Goal: Task Accomplishment & Management: Use online tool/utility

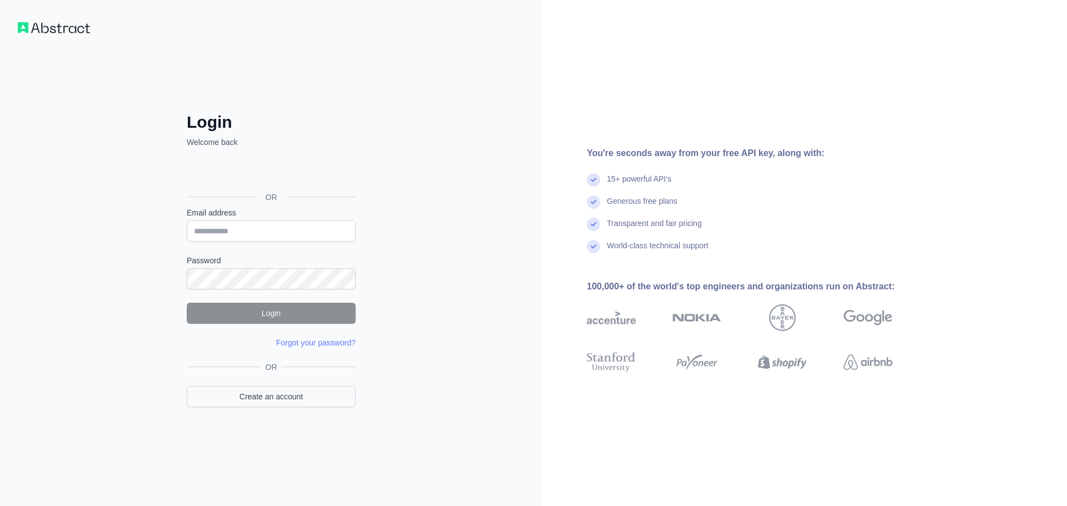
click at [274, 407] on div "OR Create an account" at bounding box center [271, 391] width 169 height 59
click at [277, 399] on link "Create an account" at bounding box center [271, 396] width 169 height 21
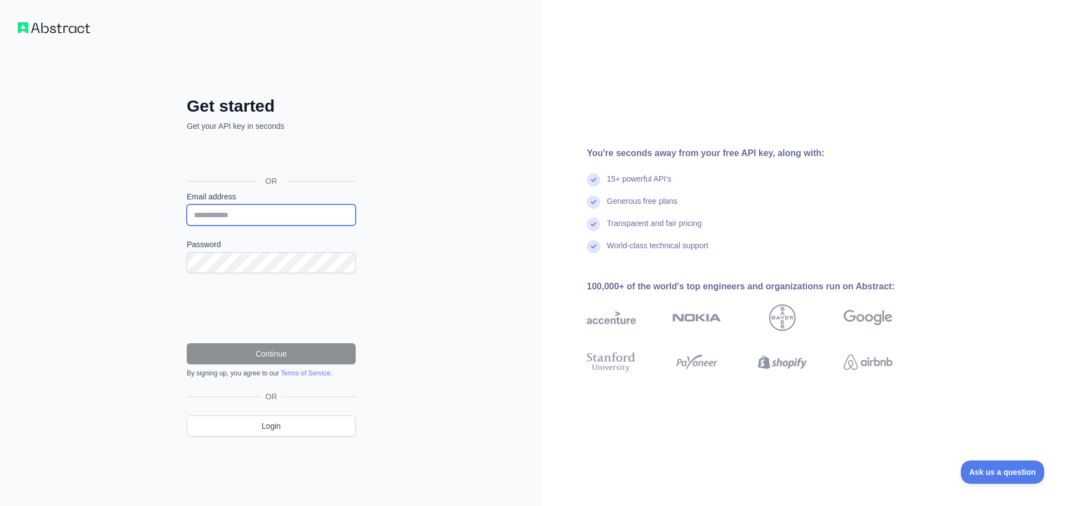
drag, startPoint x: 257, startPoint y: 221, endPoint x: 267, endPoint y: 68, distance: 152.6
click at [257, 220] on input "Email address" at bounding box center [271, 214] width 169 height 21
paste input "**********"
type input "**********"
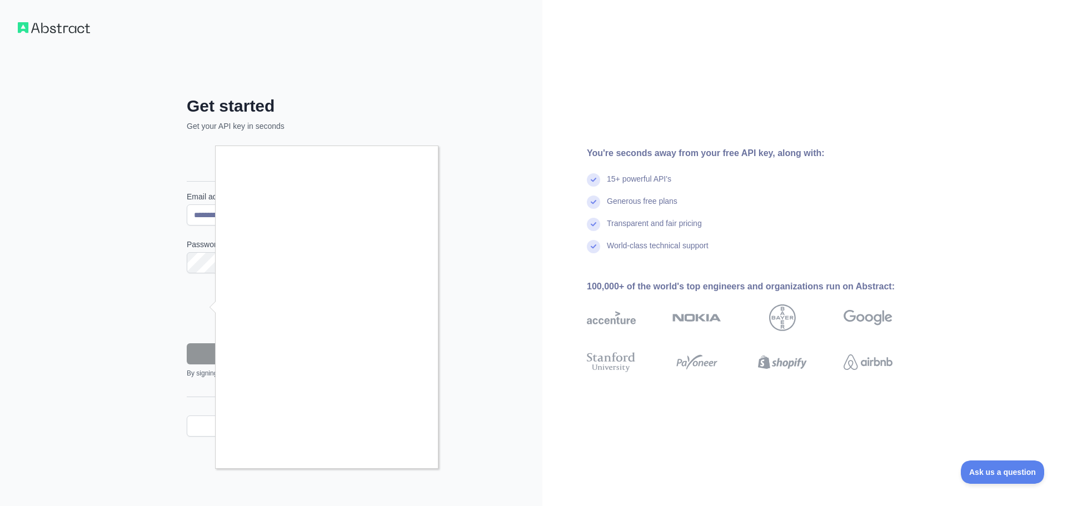
click at [407, 472] on div at bounding box center [533, 253] width 1067 height 506
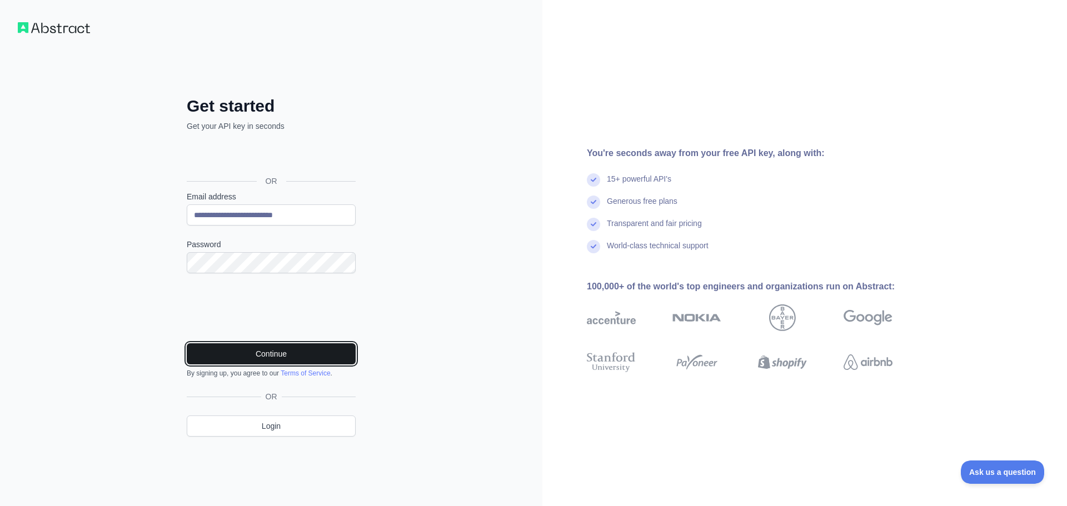
click at [246, 356] on button "Continue" at bounding box center [271, 353] width 169 height 21
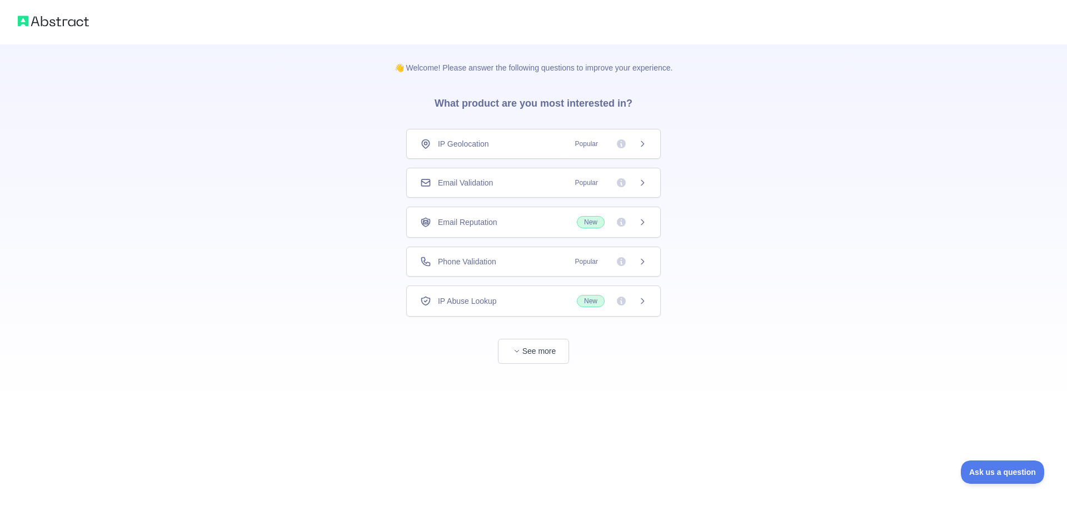
click at [500, 184] on div "Email Validation Popular" at bounding box center [533, 182] width 227 height 11
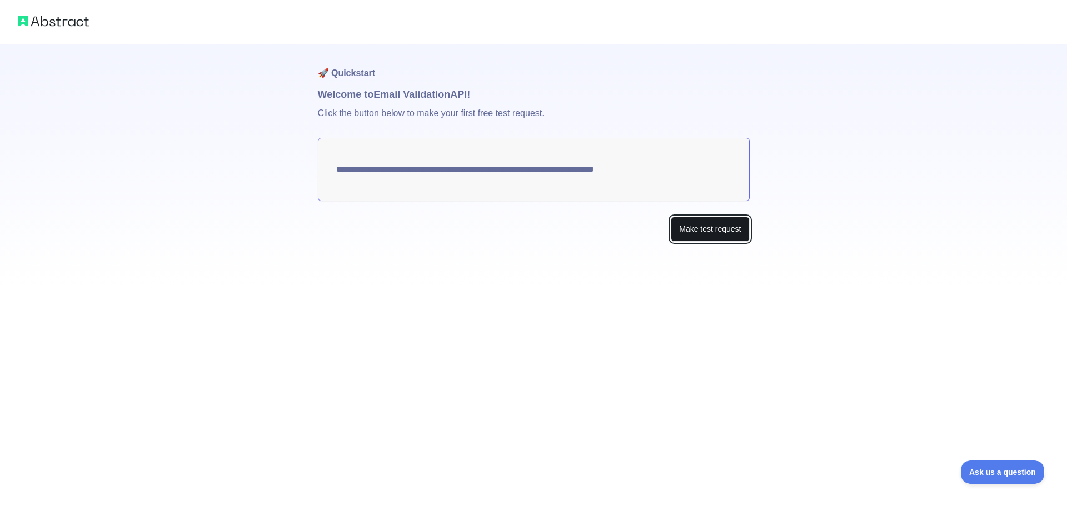
click at [690, 226] on button "Make test request" at bounding box center [710, 229] width 78 height 25
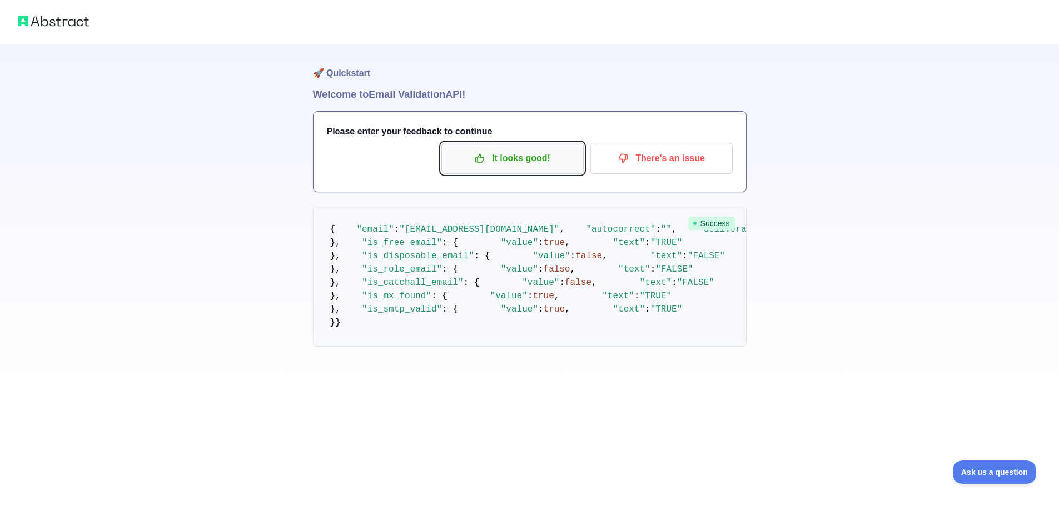
click at [521, 159] on p "It looks good!" at bounding box center [513, 158] width 126 height 19
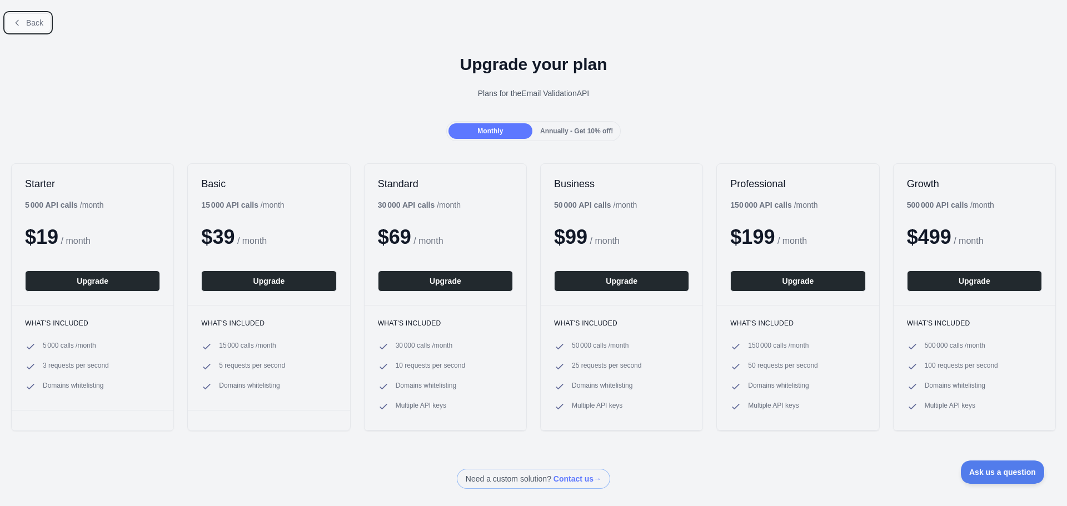
click at [32, 18] on span "Back" at bounding box center [34, 22] width 17 height 9
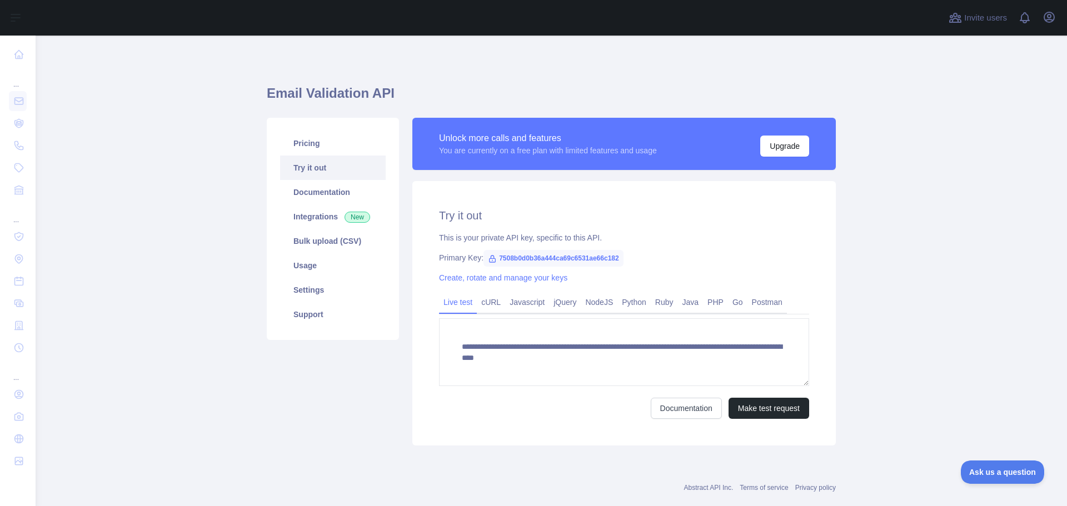
click at [570, 264] on span "7508b0d0b36a444ca69c6531ae66c182" at bounding box center [553, 258] width 140 height 17
click at [567, 259] on span "7508b0d0b36a444ca69c6531ae66c182" at bounding box center [553, 258] width 140 height 17
copy span "7508b0d0b36a444ca69c6531ae66c182"
drag, startPoint x: 456, startPoint y: 441, endPoint x: 741, endPoint y: 167, distance: 395.4
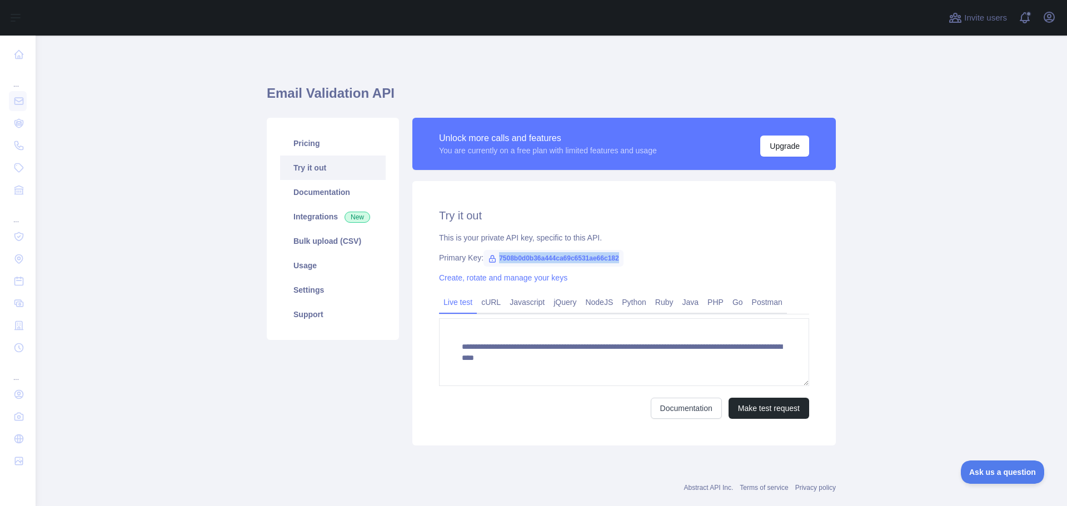
click at [456, 441] on div "**********" at bounding box center [623, 313] width 423 height 265
